Goal: Complete application form

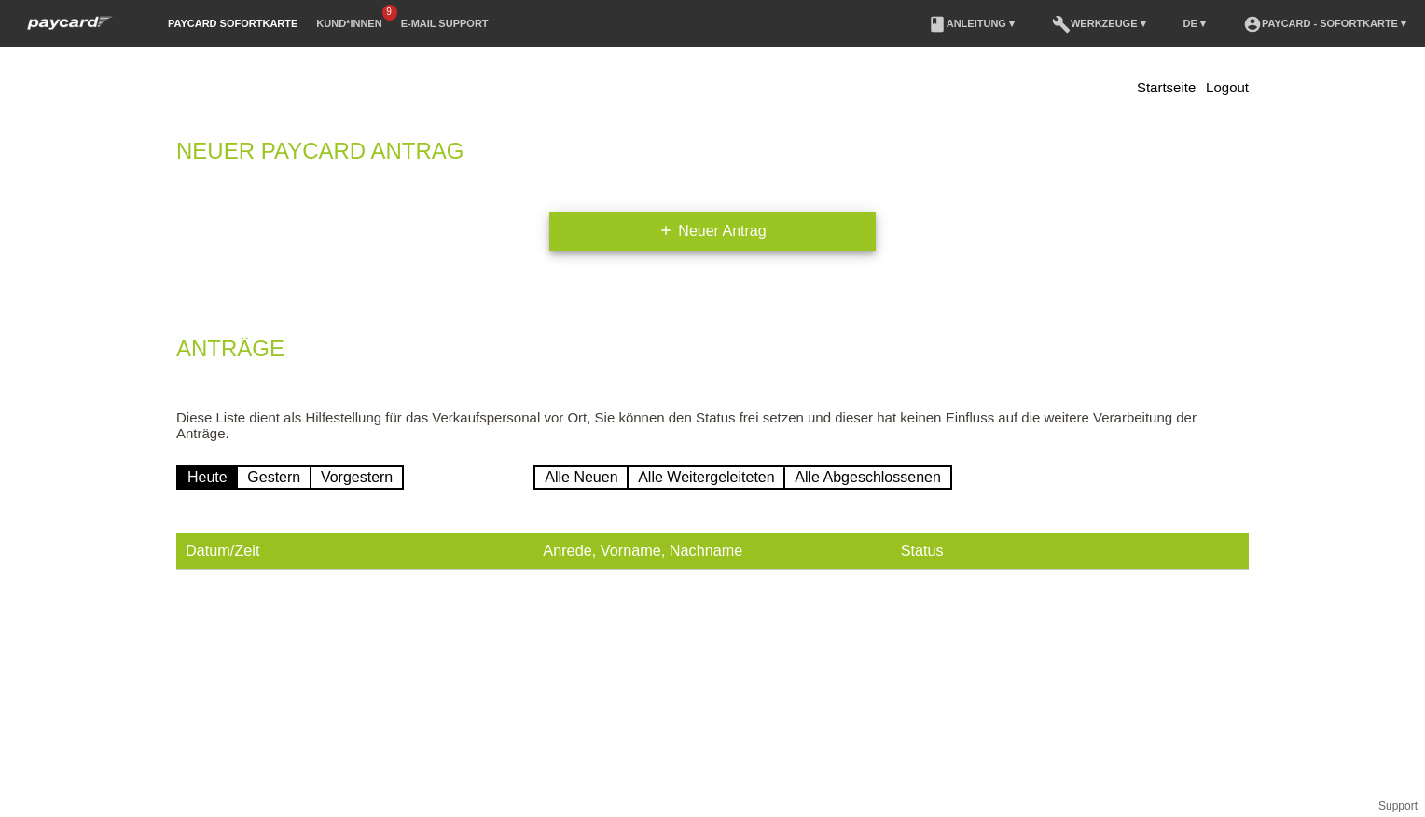
click at [746, 228] on link "add Neuer Antrag" at bounding box center [712, 231] width 326 height 39
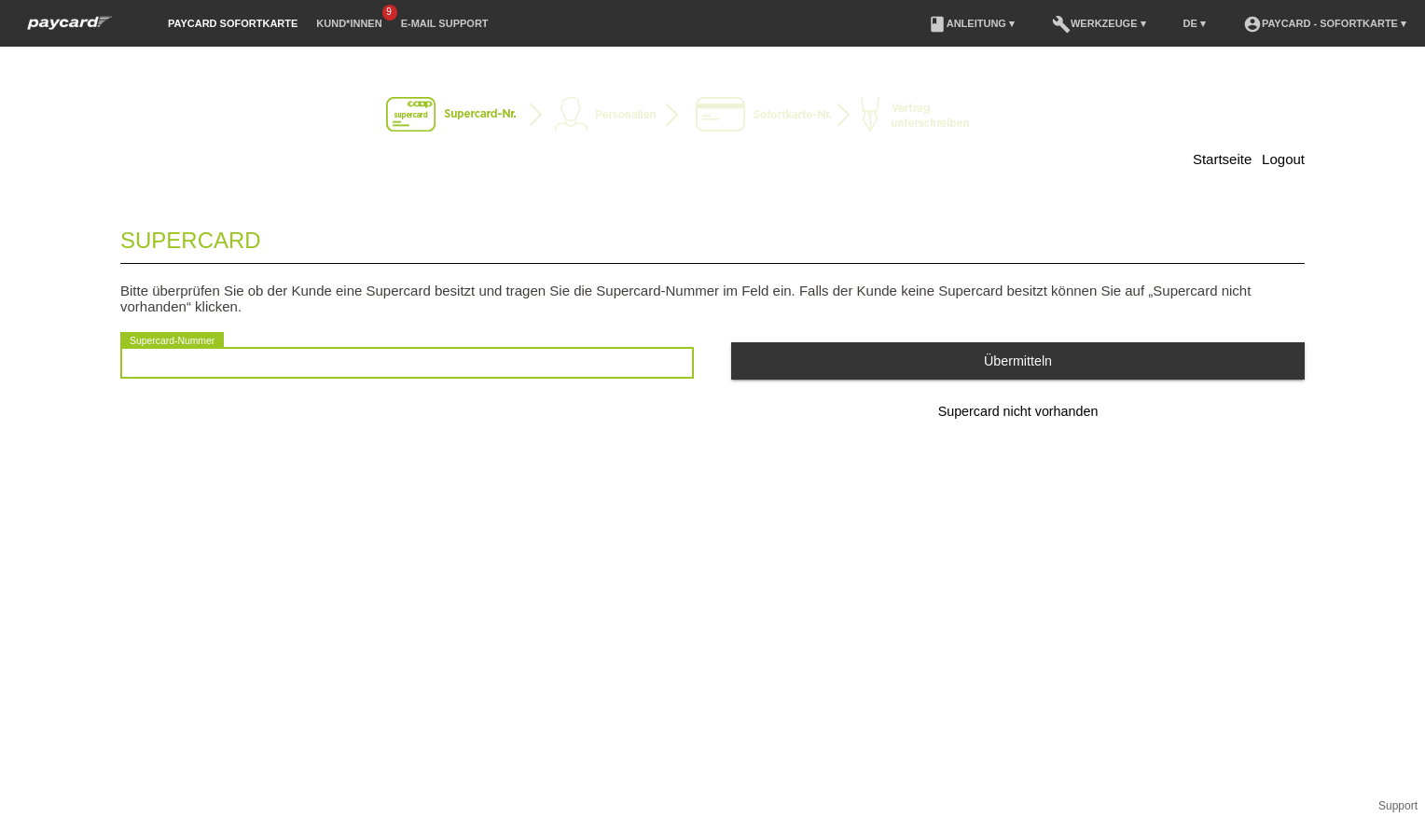
click at [383, 365] on input "text" at bounding box center [407, 363] width 574 height 32
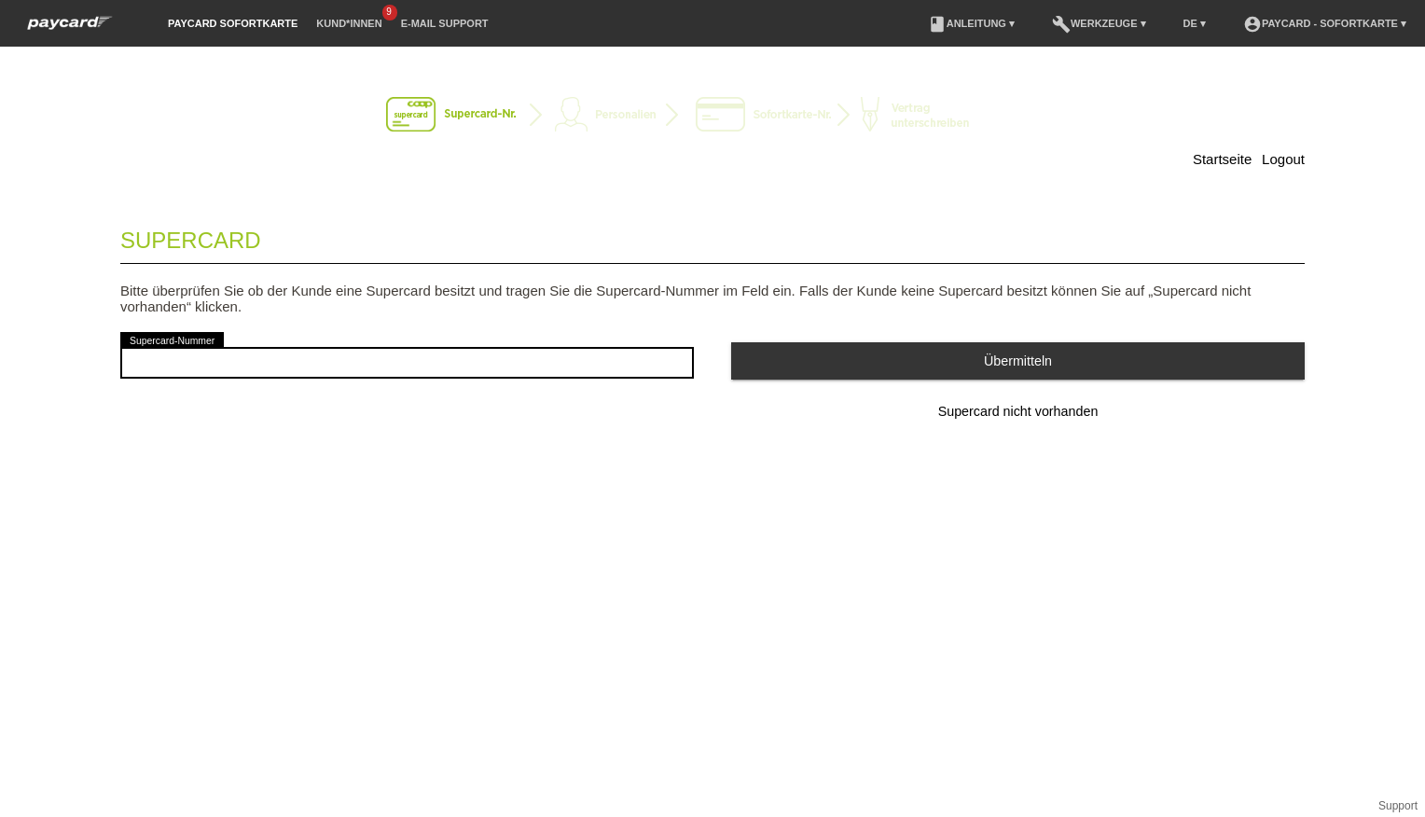
click at [873, 510] on div "Startseite Logout Supercard Bitte überprüfen Sie ob der Kunde eine Supercard be…" at bounding box center [712, 432] width 1425 height 770
click at [1041, 406] on button "Supercard nicht vorhanden" at bounding box center [1018, 412] width 574 height 37
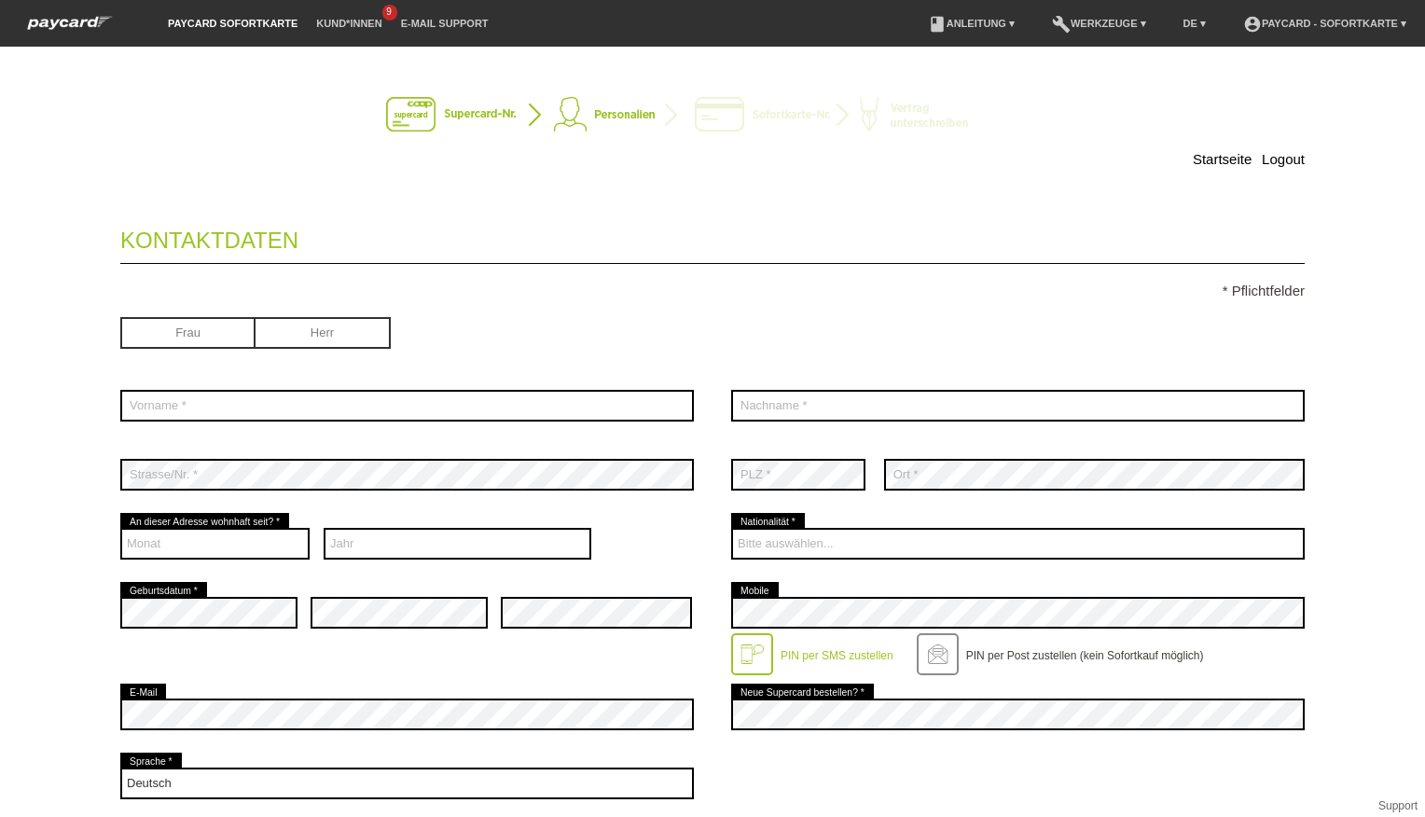
click at [308, 332] on input "radio" at bounding box center [323, 331] width 135 height 28
radio input "true"
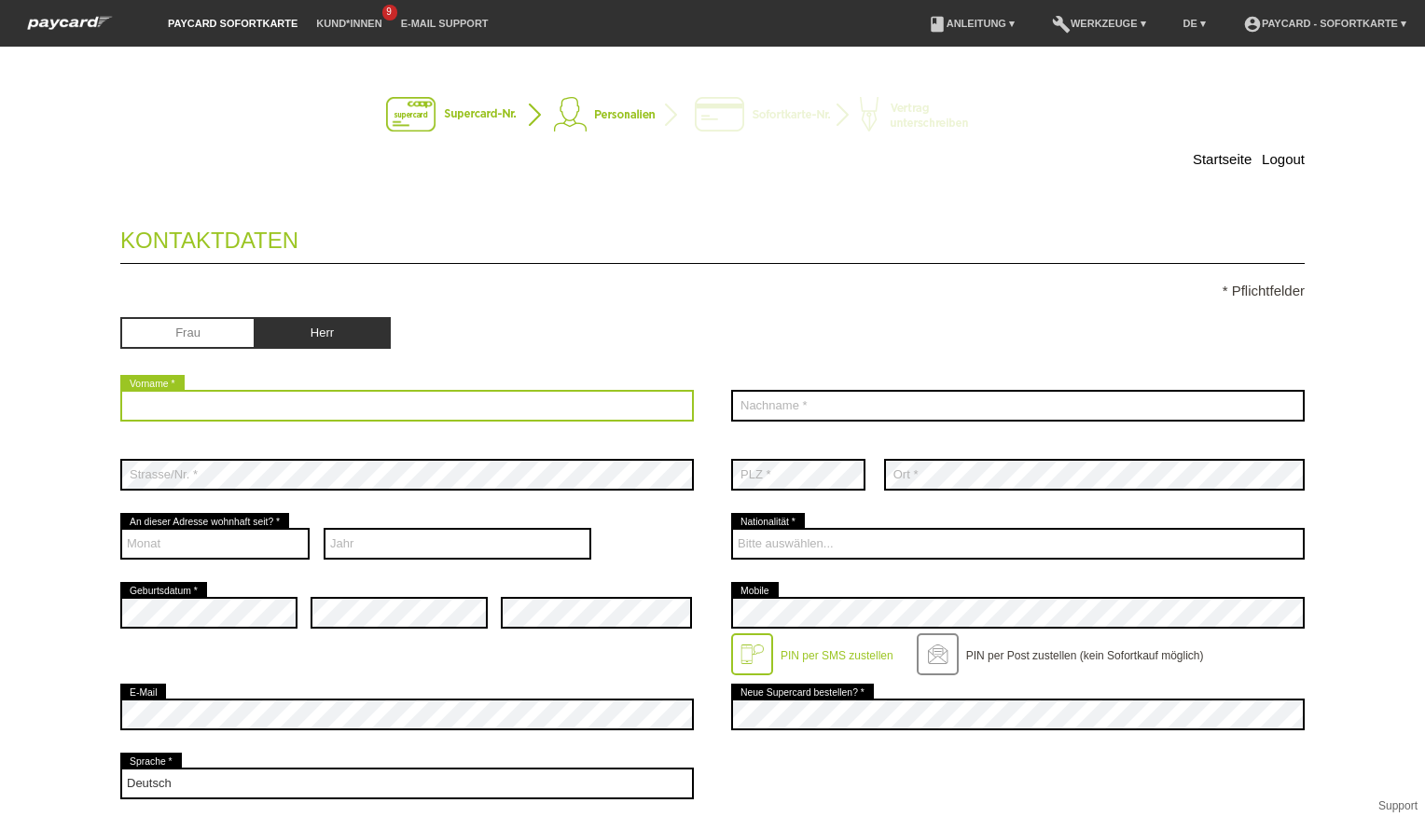
click at [261, 411] on input "text" at bounding box center [407, 406] width 574 height 32
type input "Rui"
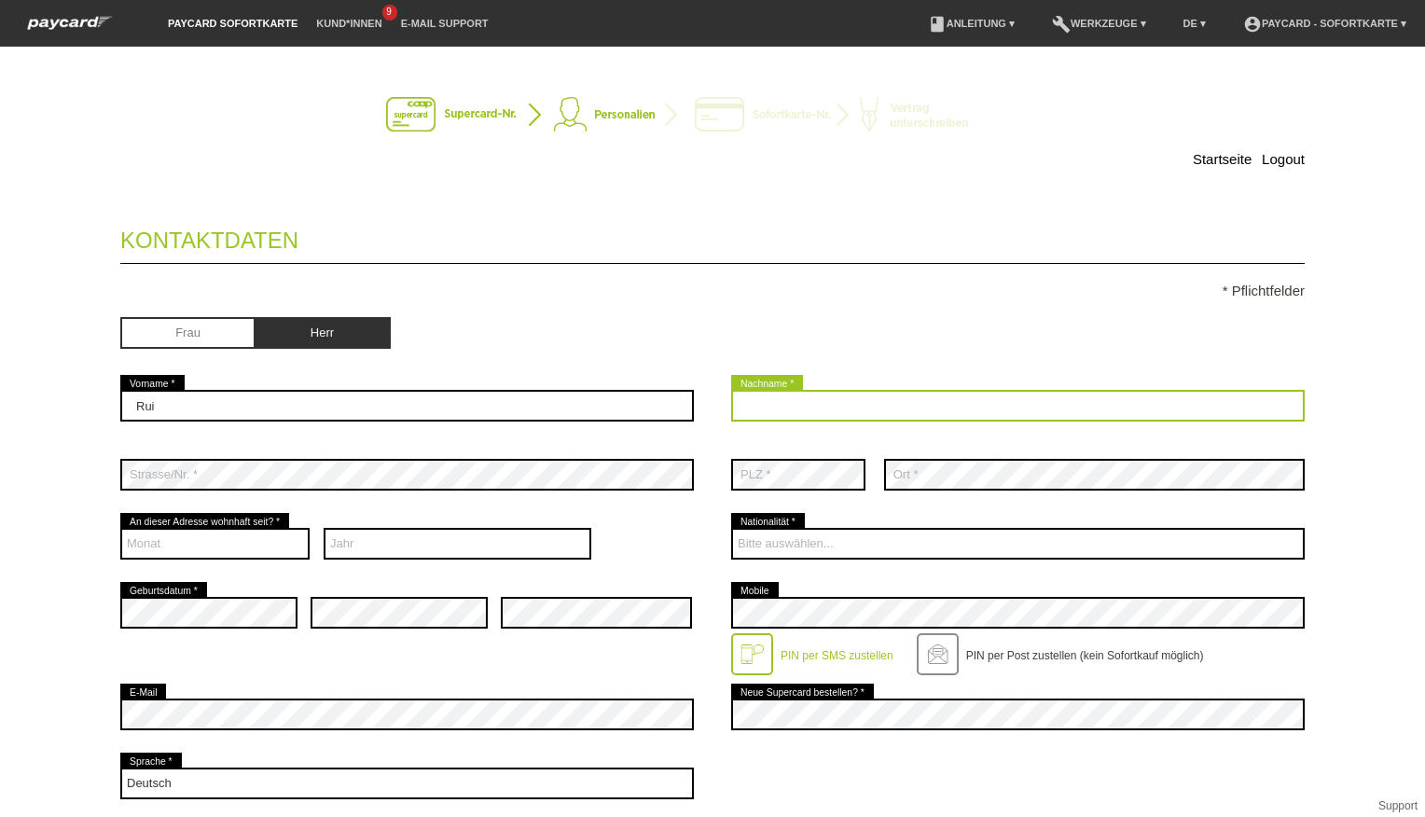
click at [865, 391] on input "text" at bounding box center [1018, 406] width 574 height 32
type input "[PERSON_NAME]"
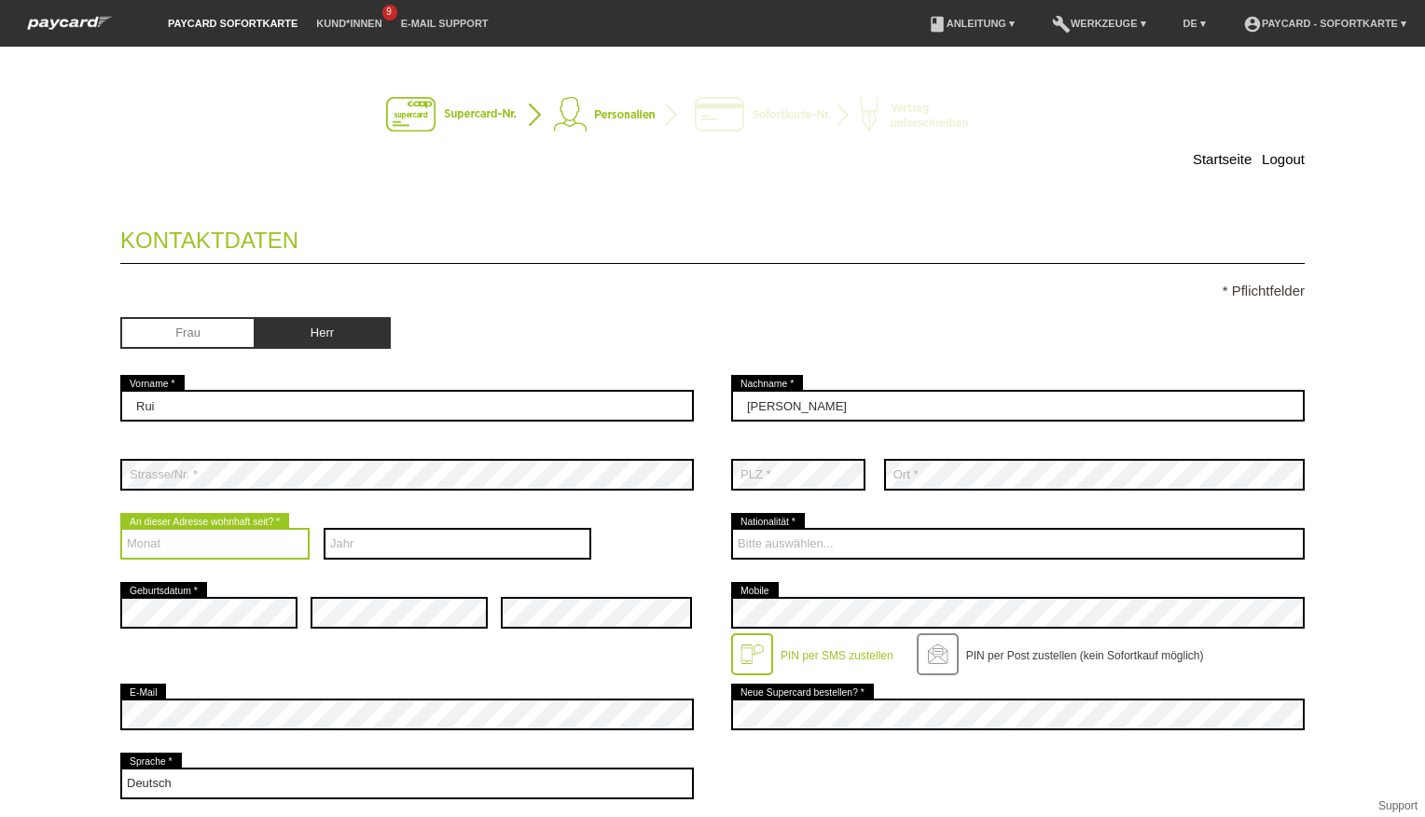
click at [240, 543] on select "Monat 01 02 03 04 05 06 07 08 09 10 11 12" at bounding box center [214, 544] width 189 height 32
